Goal: Understand process/instructions: Learn about a topic

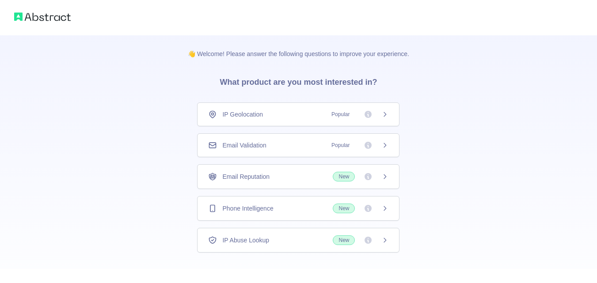
click at [234, 148] on span "Email Validation" at bounding box center [244, 145] width 44 height 9
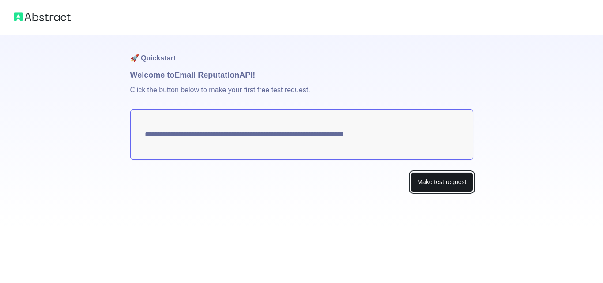
click at [452, 176] on button "Make test request" at bounding box center [442, 182] width 62 height 20
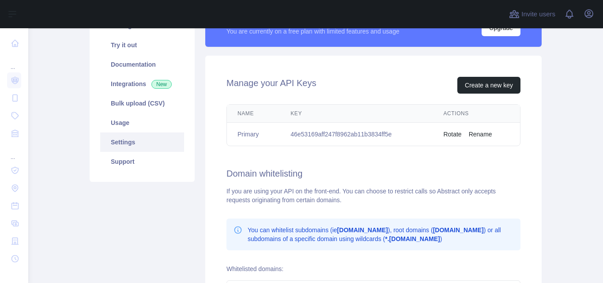
click at [330, 133] on td "46e53169aff247f8962ab11b3834ff5e" at bounding box center [356, 134] width 153 height 23
copy td "46e53169aff247f8962ab11b3834ff5e"
